Goal: Check status: Check status

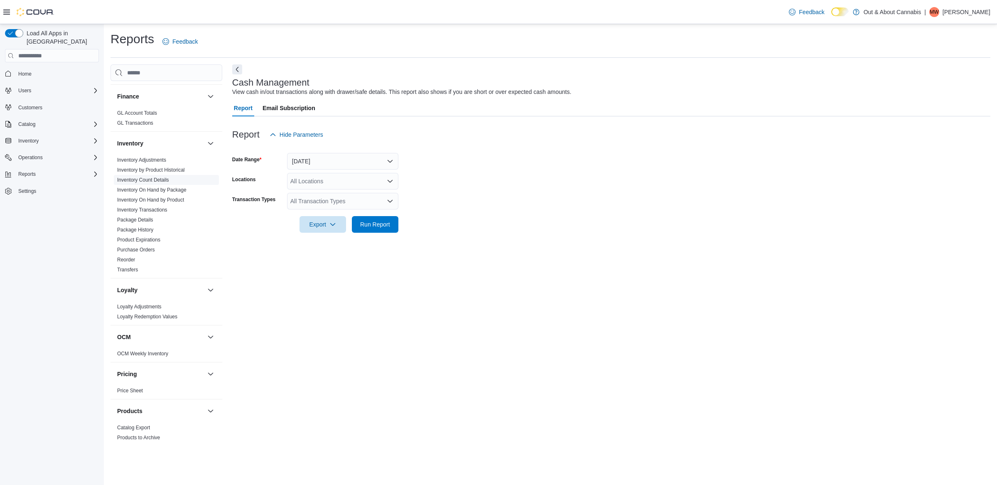
scroll to position [383, 0]
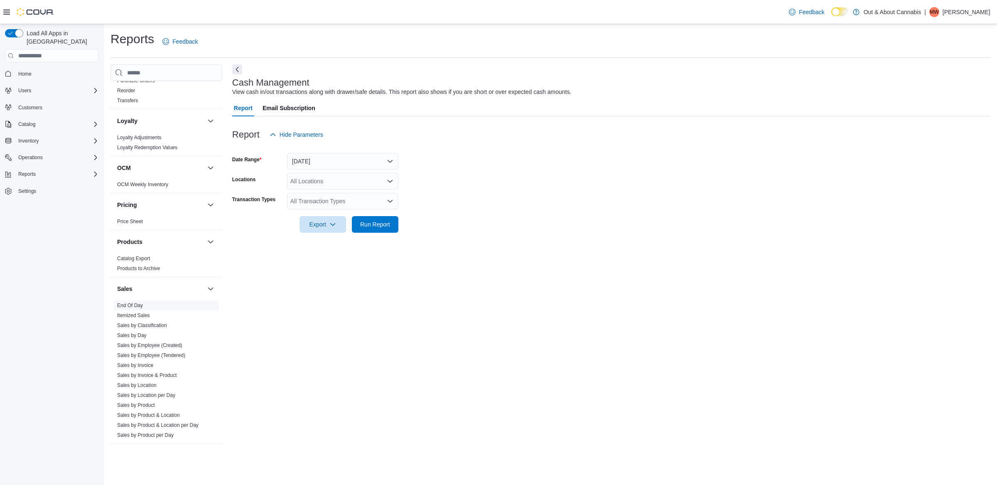
click at [128, 306] on link "End Of Day" at bounding box center [130, 305] width 26 height 6
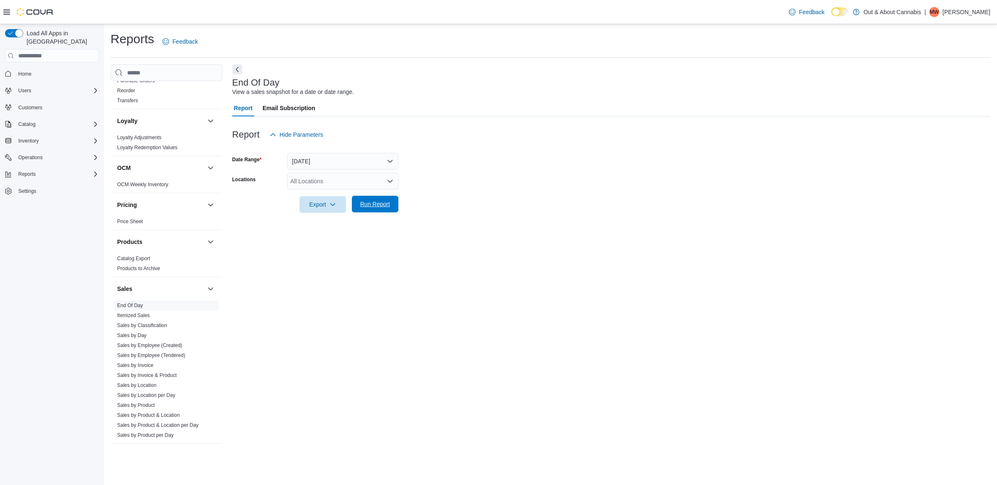
click at [391, 206] on span "Run Report" at bounding box center [375, 204] width 37 height 17
